Goal: Check status: Check status

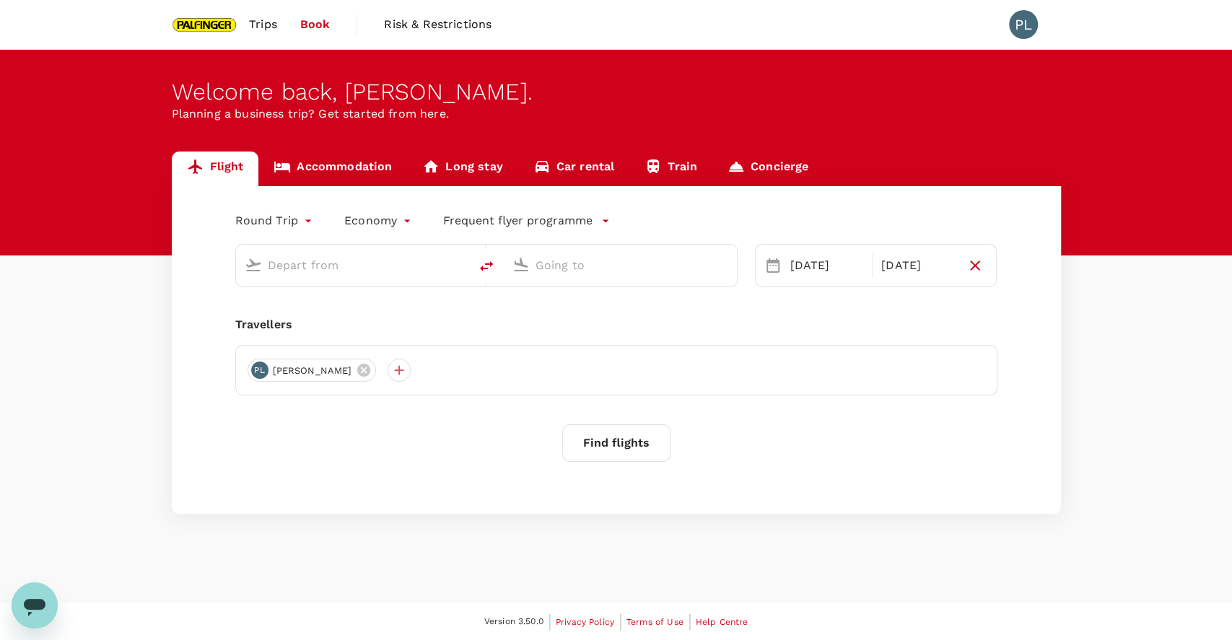
click at [1041, 14] on div "PL" at bounding box center [1029, 24] width 40 height 29
click at [1034, 17] on div "PL" at bounding box center [1023, 24] width 29 height 29
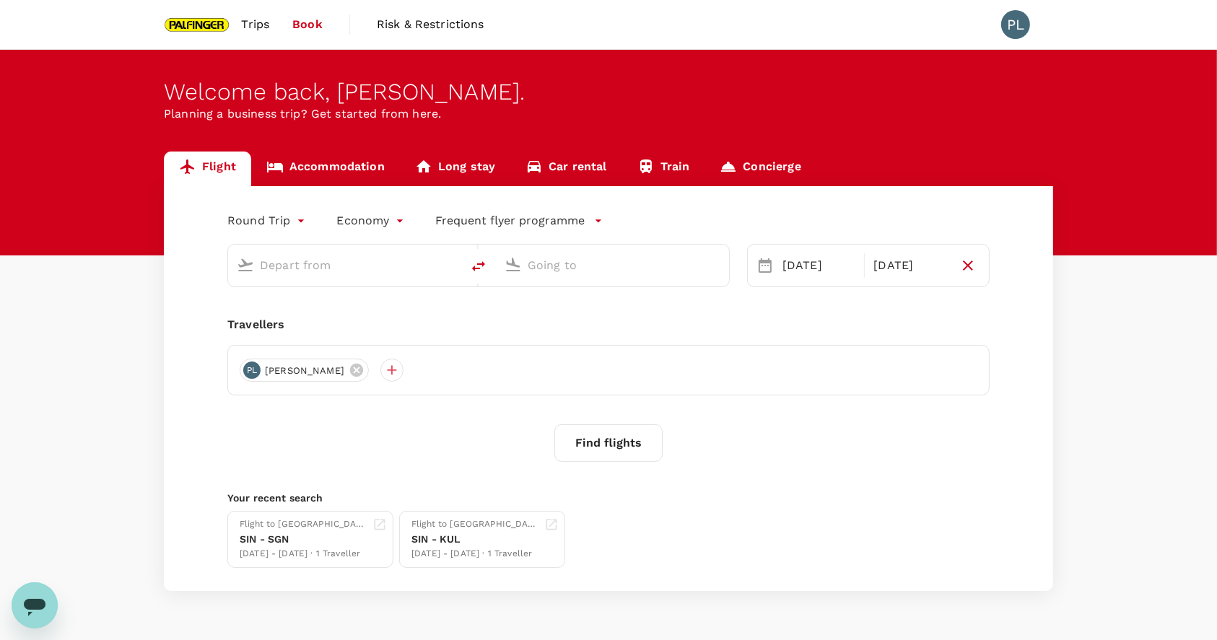
type input "Singapore Changi (SIN)"
type input "Tan Son Nhat Intl (SGN)"
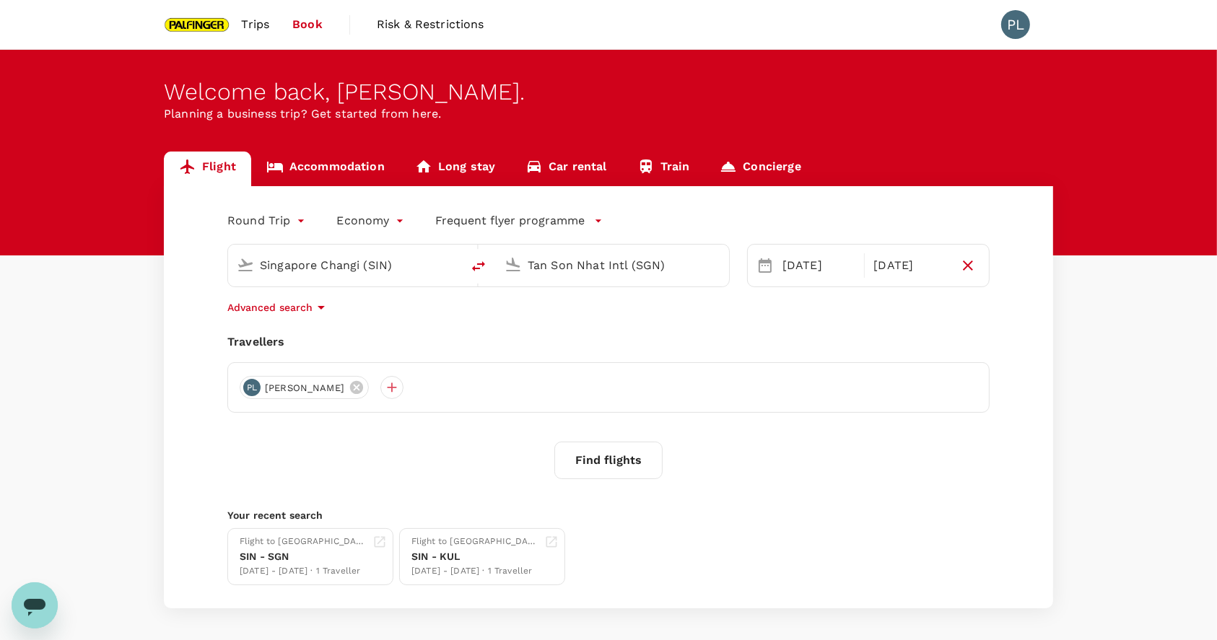
click at [263, 32] on span "Trips" at bounding box center [256, 24] width 28 height 17
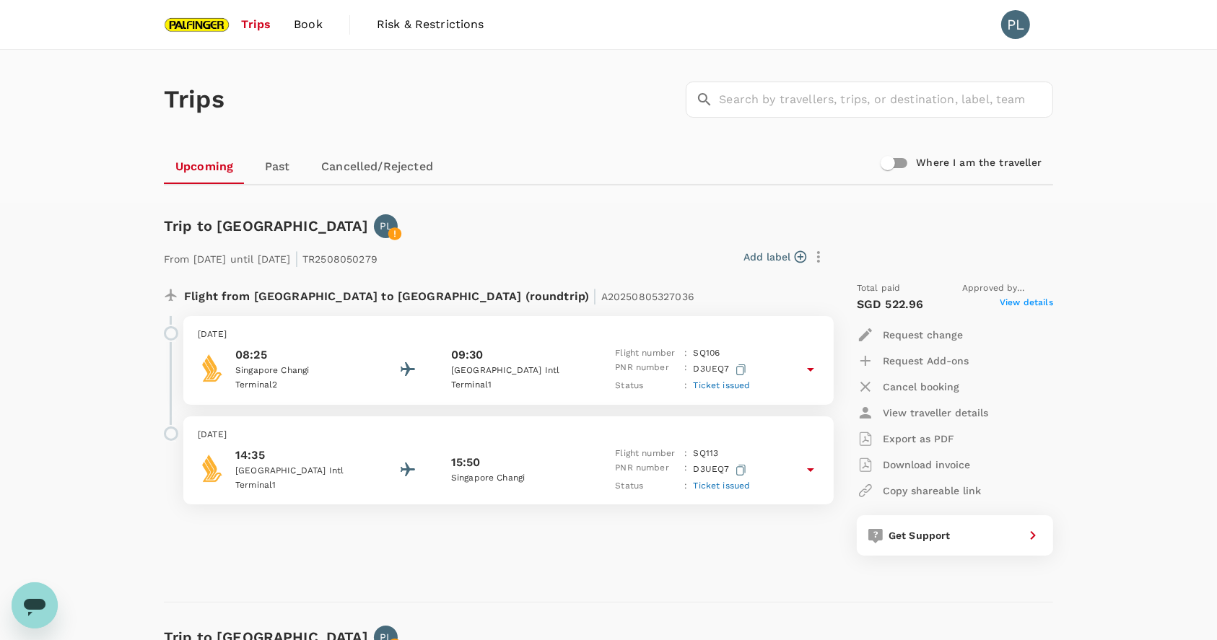
click at [289, 165] on link "Past" at bounding box center [277, 166] width 65 height 35
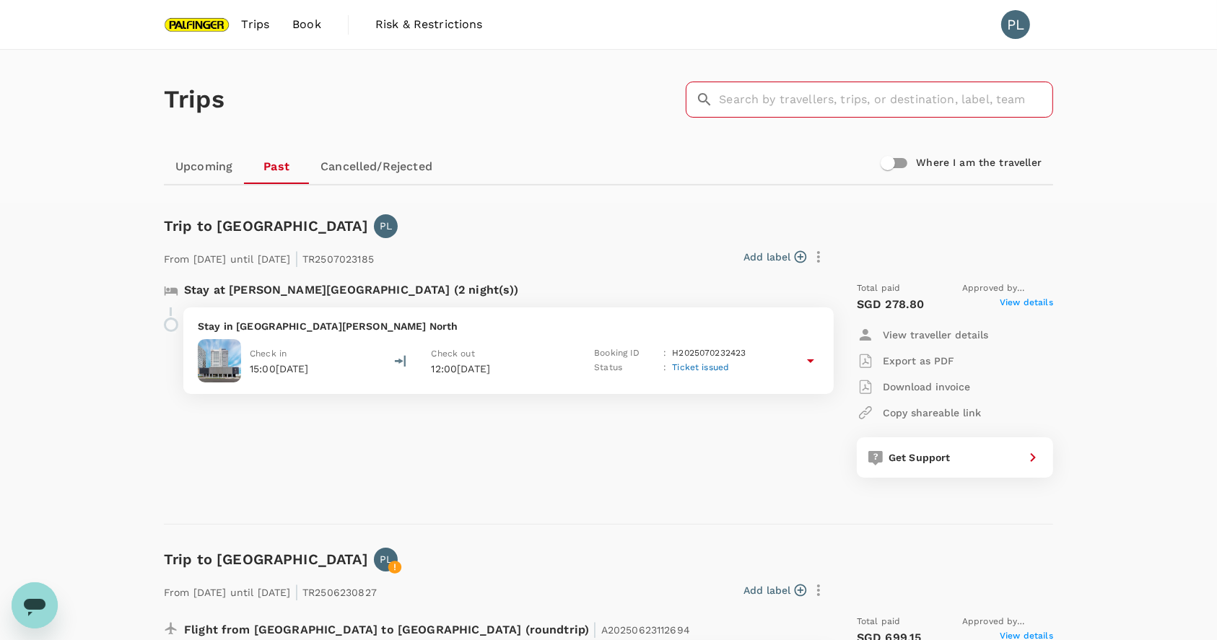
click at [794, 108] on input "text" at bounding box center [886, 100] width 334 height 36
click at [817, 263] on icon "button" at bounding box center [818, 256] width 17 height 17
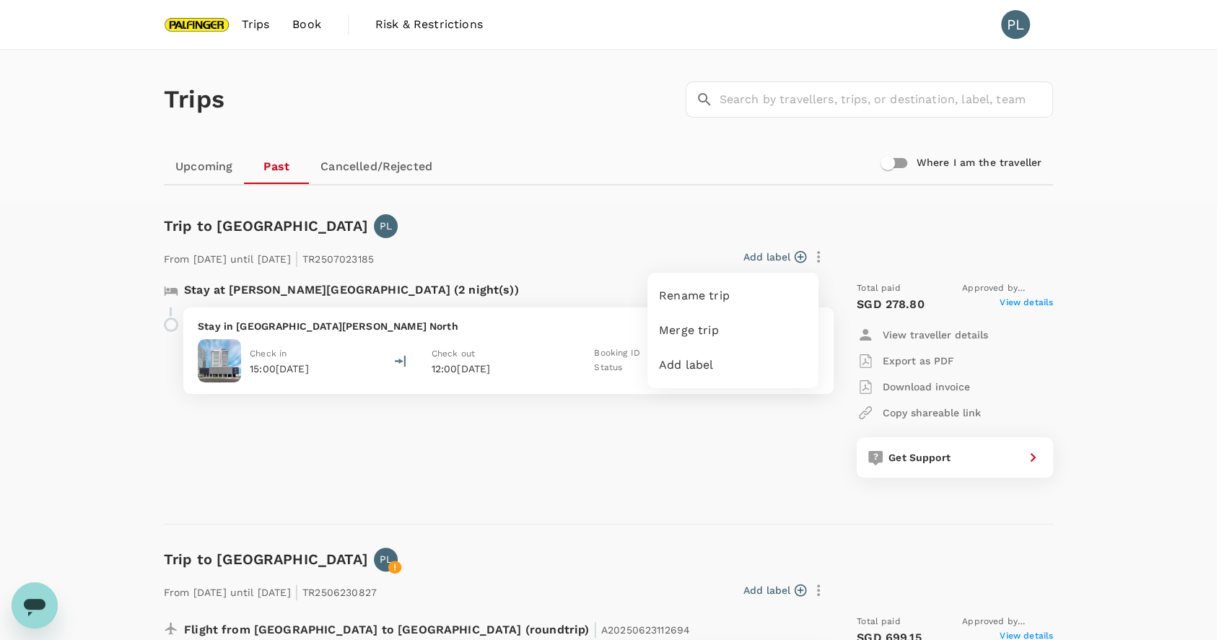
click at [779, 217] on div at bounding box center [616, 320] width 1232 height 640
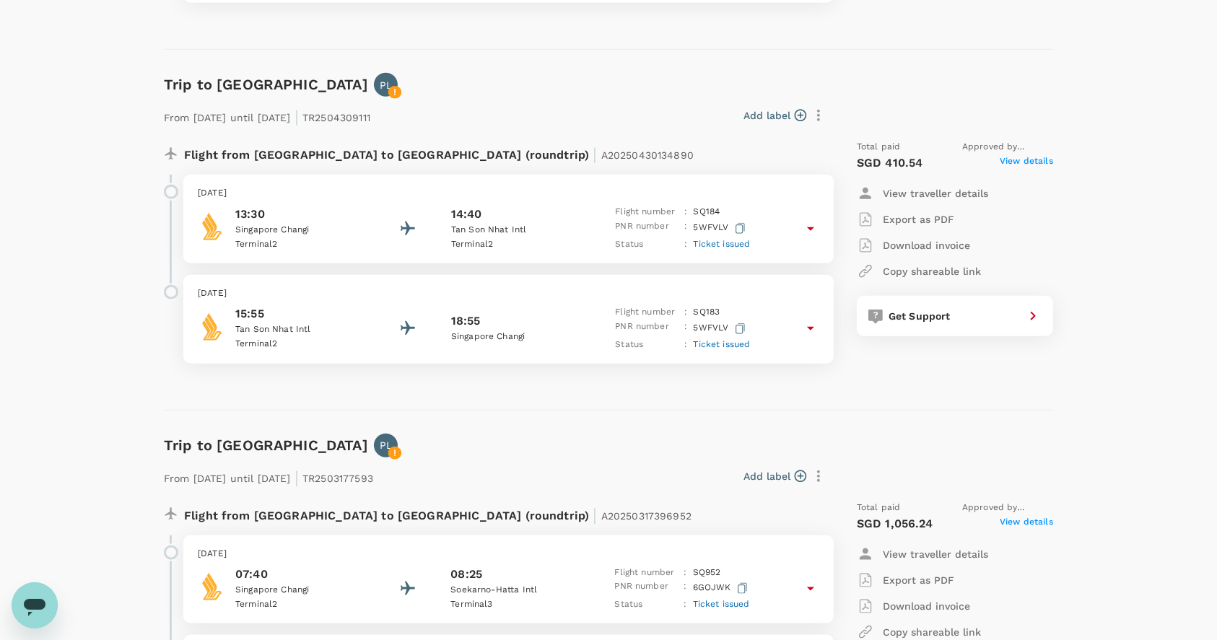
scroll to position [1635, 0]
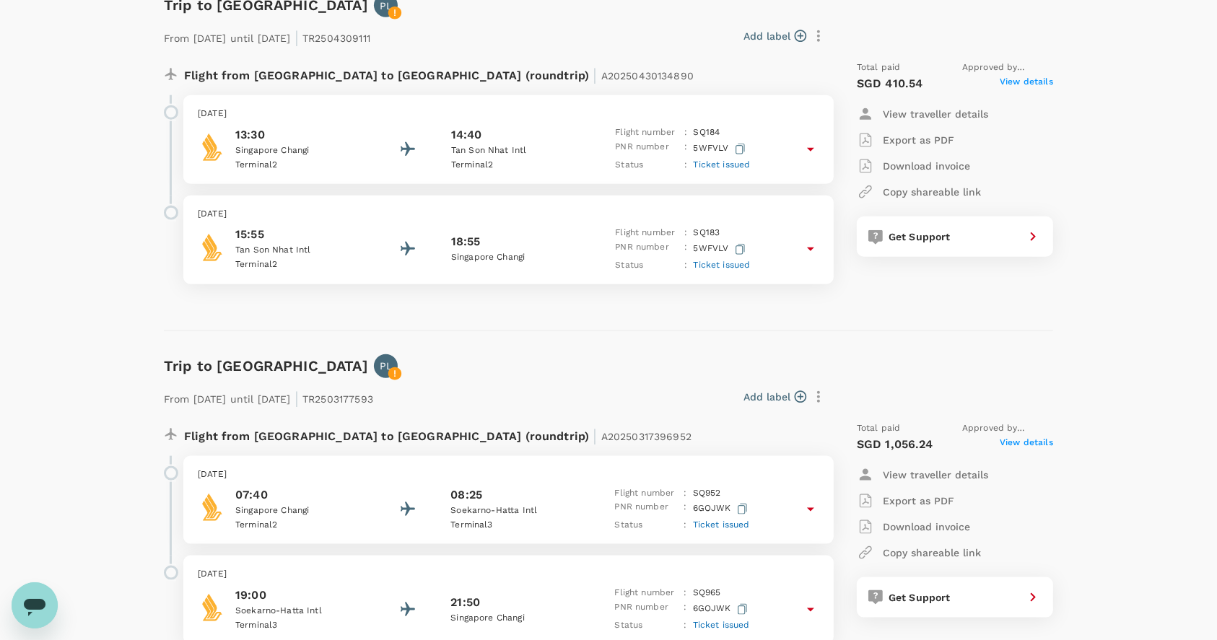
click at [388, 378] on icon at bounding box center [395, 374] width 14 height 14
click at [530, 359] on div "From [DATE] until [DATE] | TR2503177593 Add label Flight from [GEOGRAPHIC_DATA]…" at bounding box center [597, 511] width 912 height 313
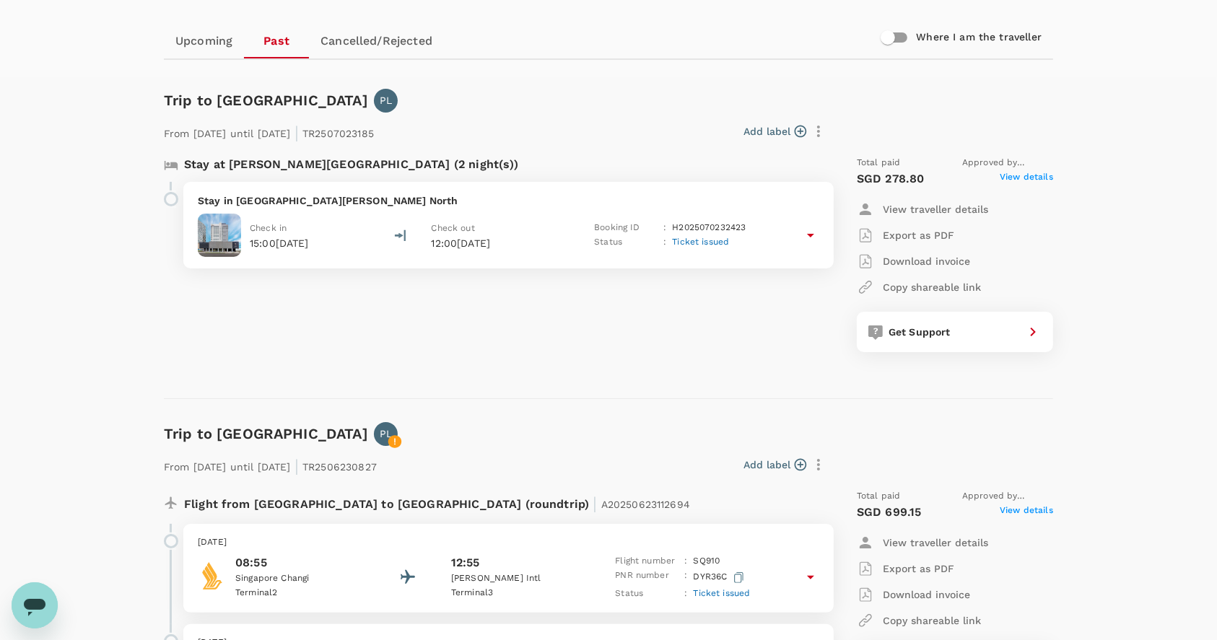
scroll to position [0, 0]
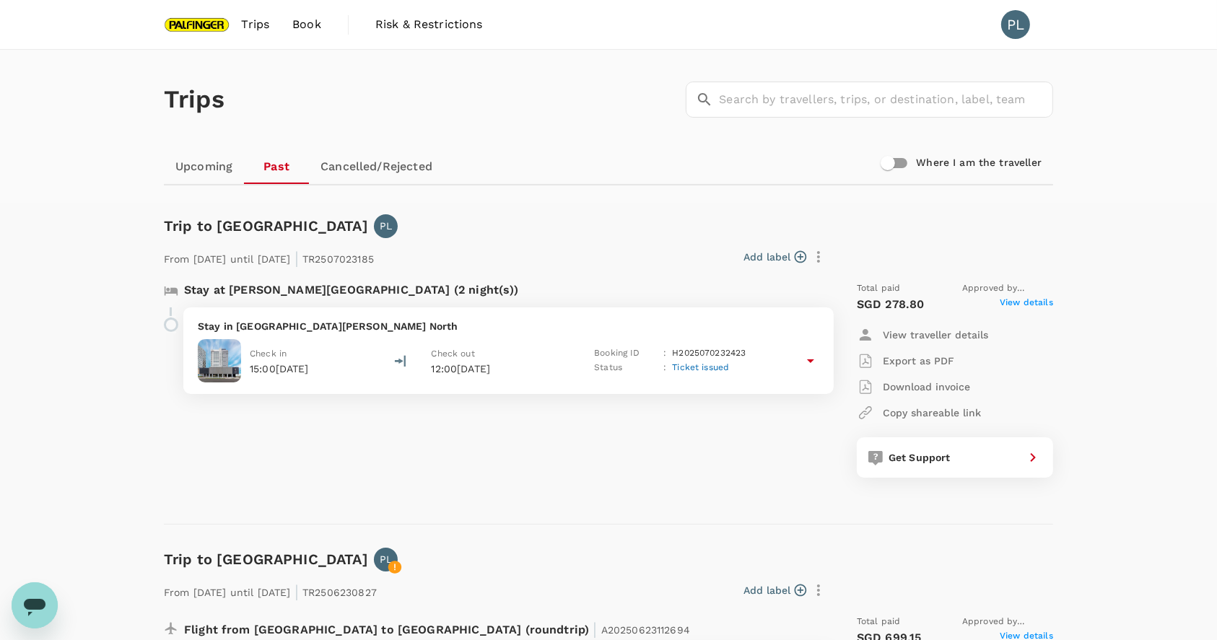
click at [379, 183] on link "Cancelled/Rejected" at bounding box center [376, 166] width 135 height 35
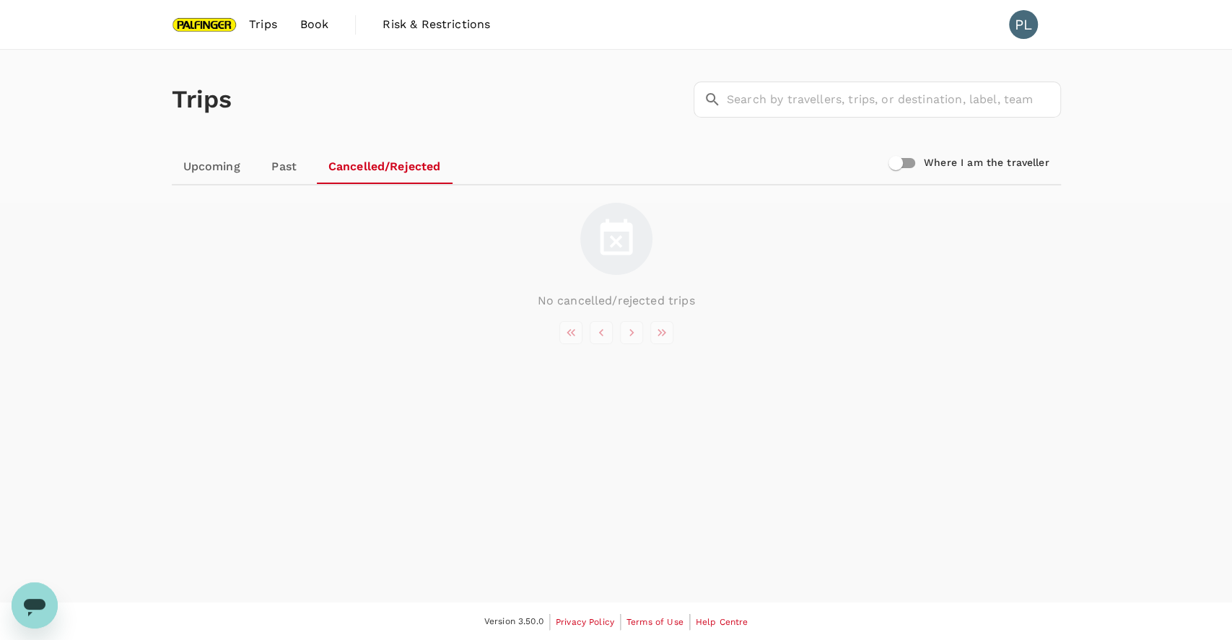
click at [275, 30] on span "Trips" at bounding box center [263, 24] width 28 height 17
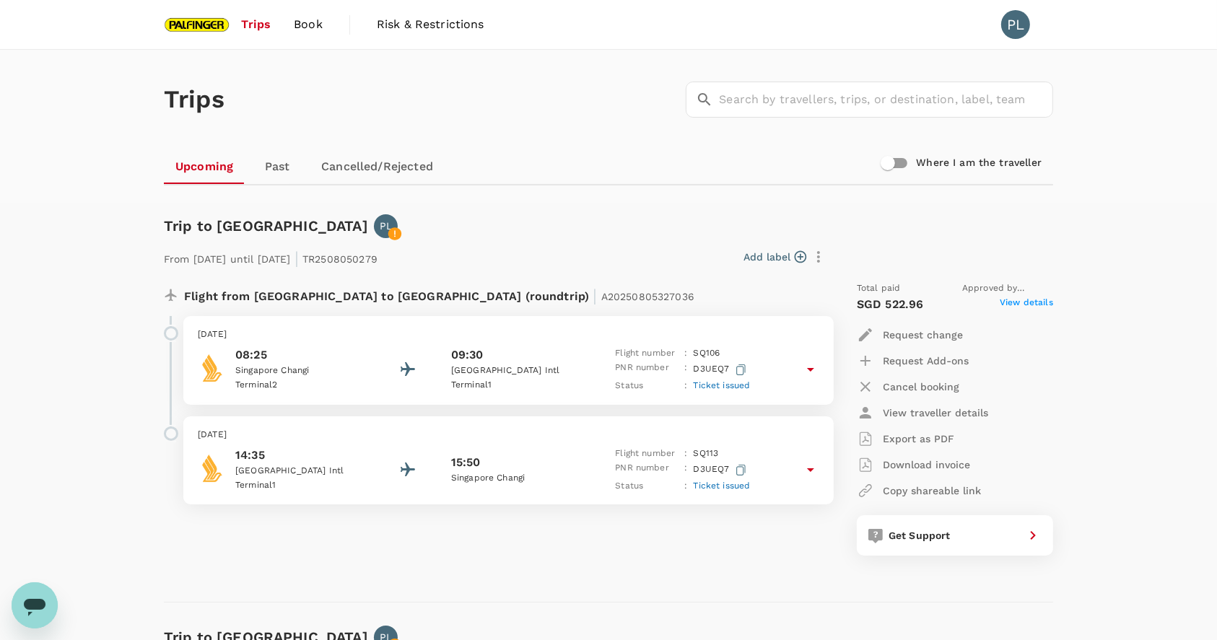
click at [284, 159] on link "Past" at bounding box center [277, 166] width 65 height 35
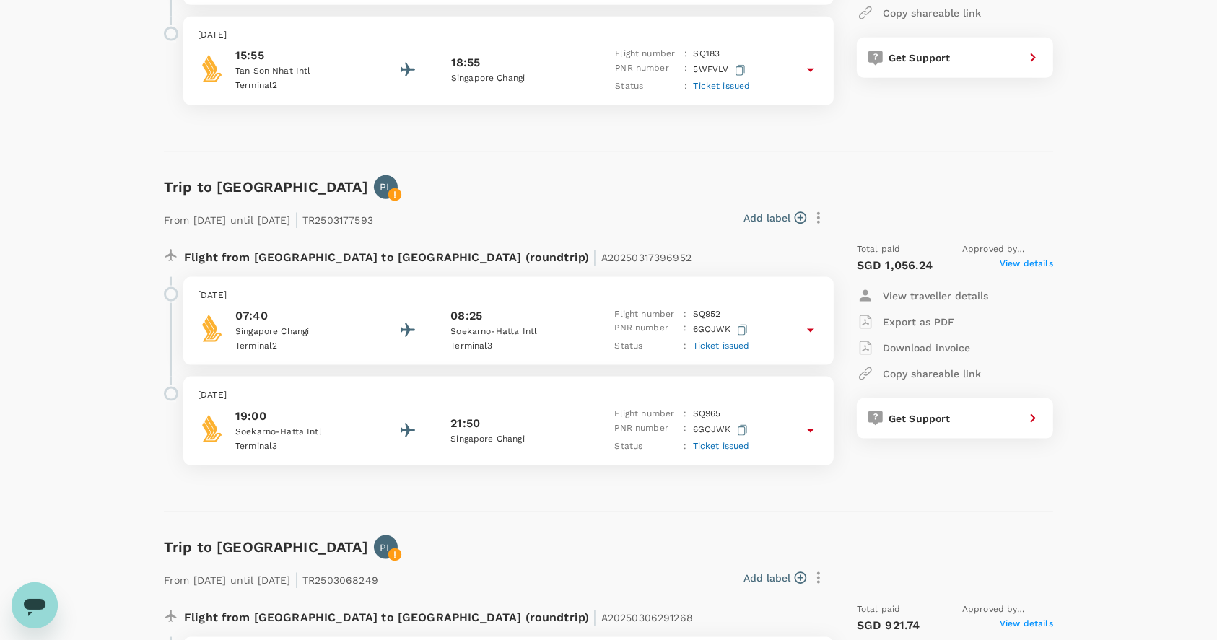
scroll to position [1828, 0]
